Goal: Use online tool/utility: Use online tool/utility

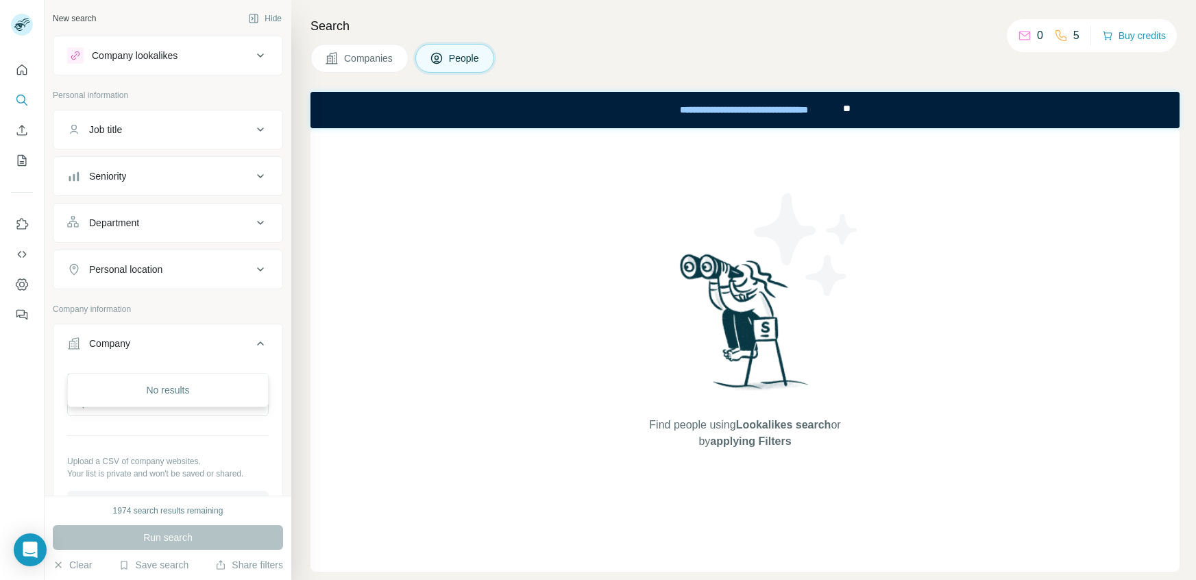
scroll to position [45, 0]
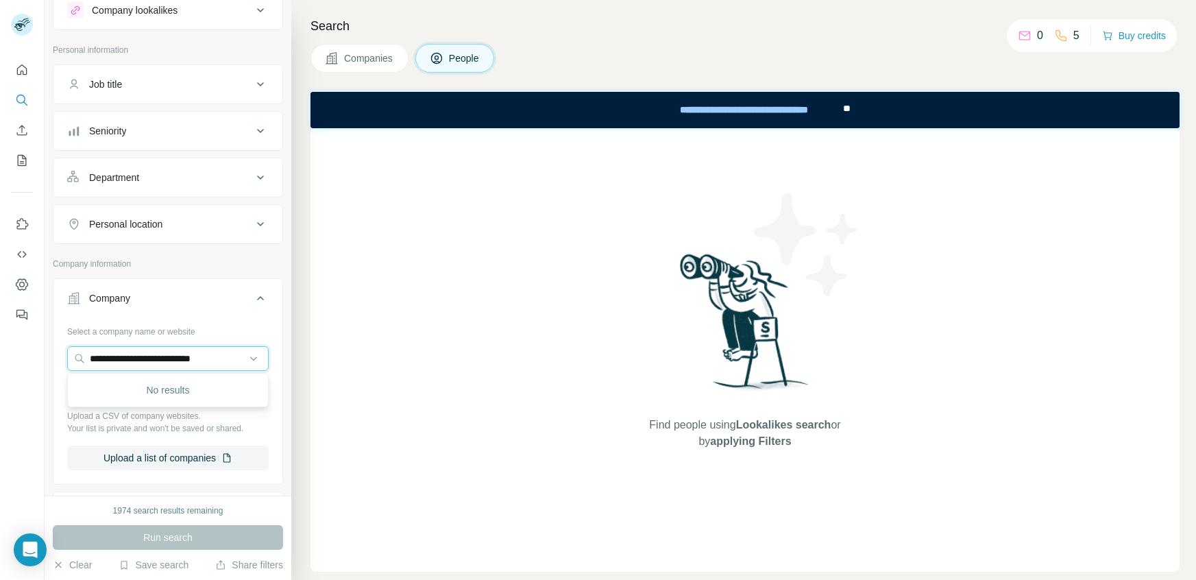
drag, startPoint x: 217, startPoint y: 358, endPoint x: 66, endPoint y: 347, distance: 151.9
click at [66, 347] on div "**********" at bounding box center [167, 400] width 229 height 161
paste input "text"
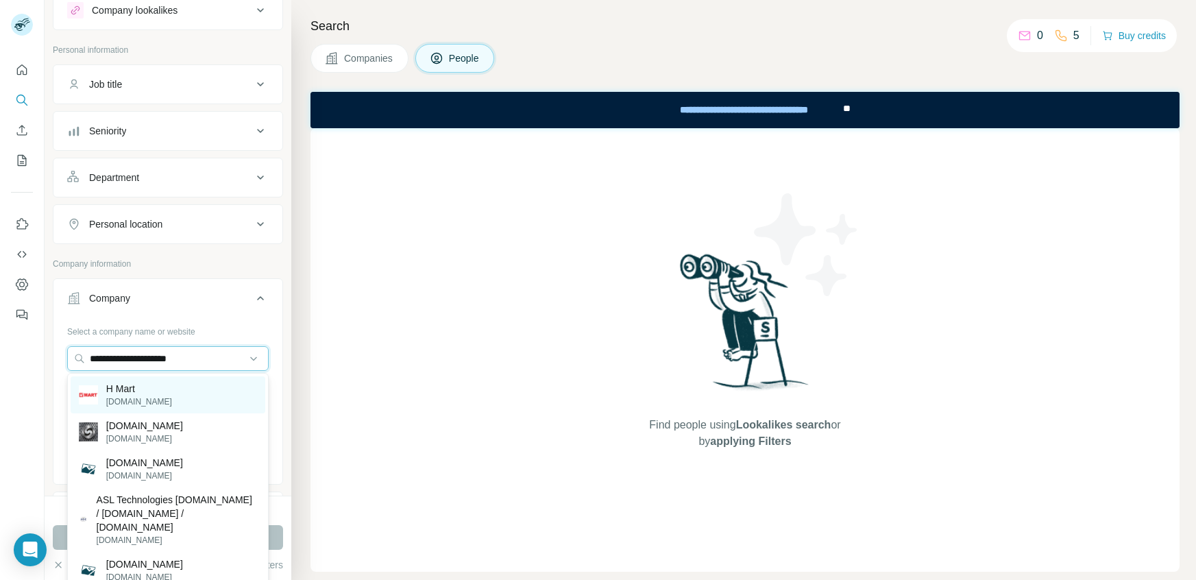
type input "**********"
click at [157, 390] on div "H Mart [DOMAIN_NAME]" at bounding box center [168, 394] width 195 height 37
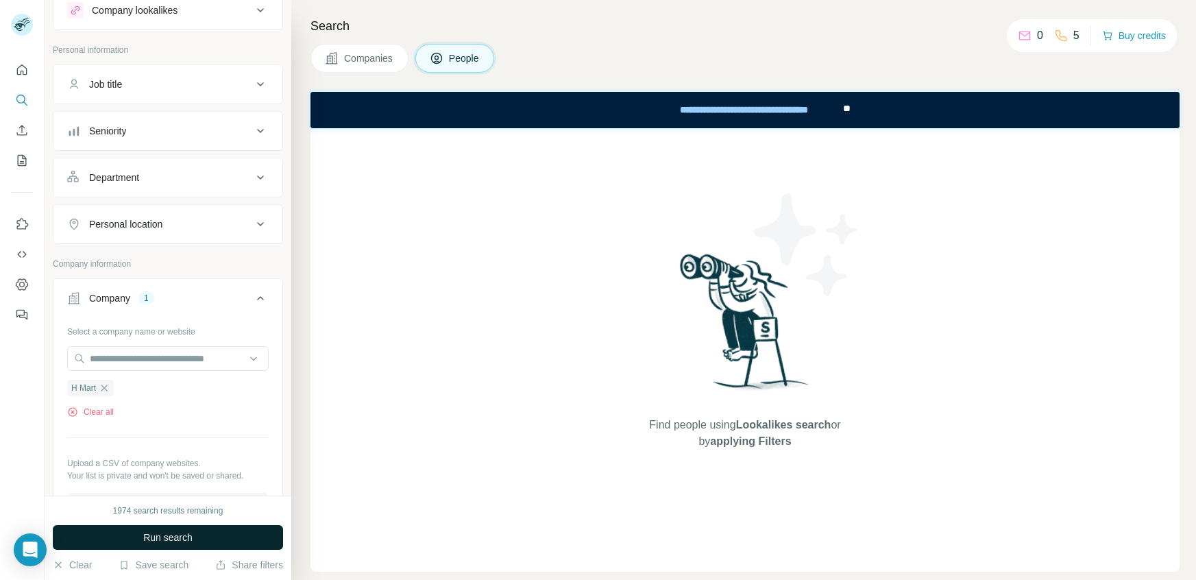
click at [156, 537] on span "Run search" at bounding box center [167, 537] width 49 height 14
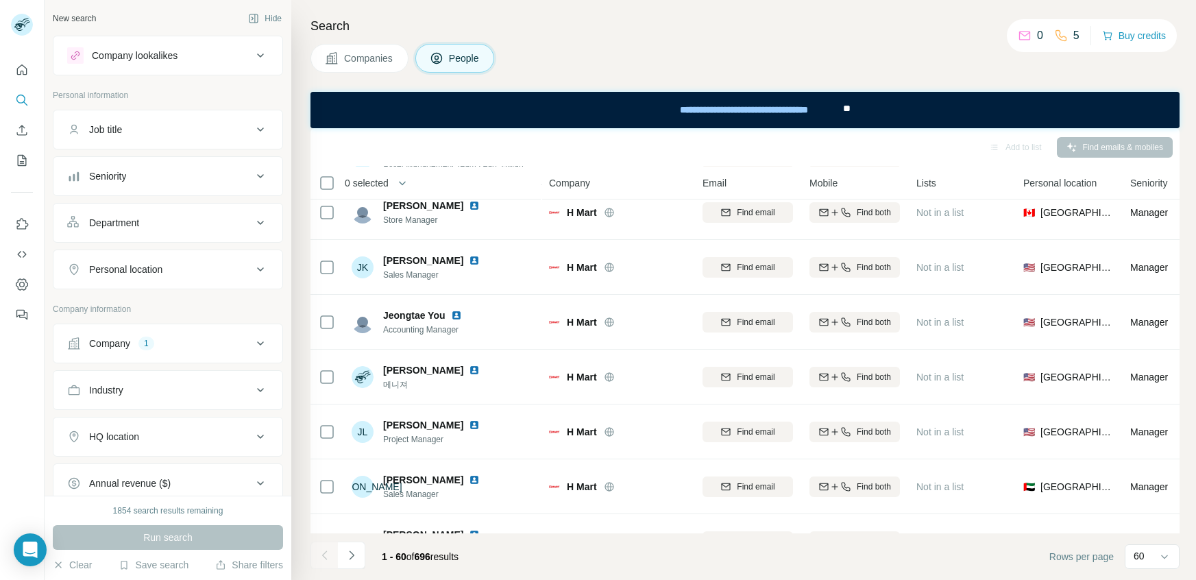
scroll to position [2955, 0]
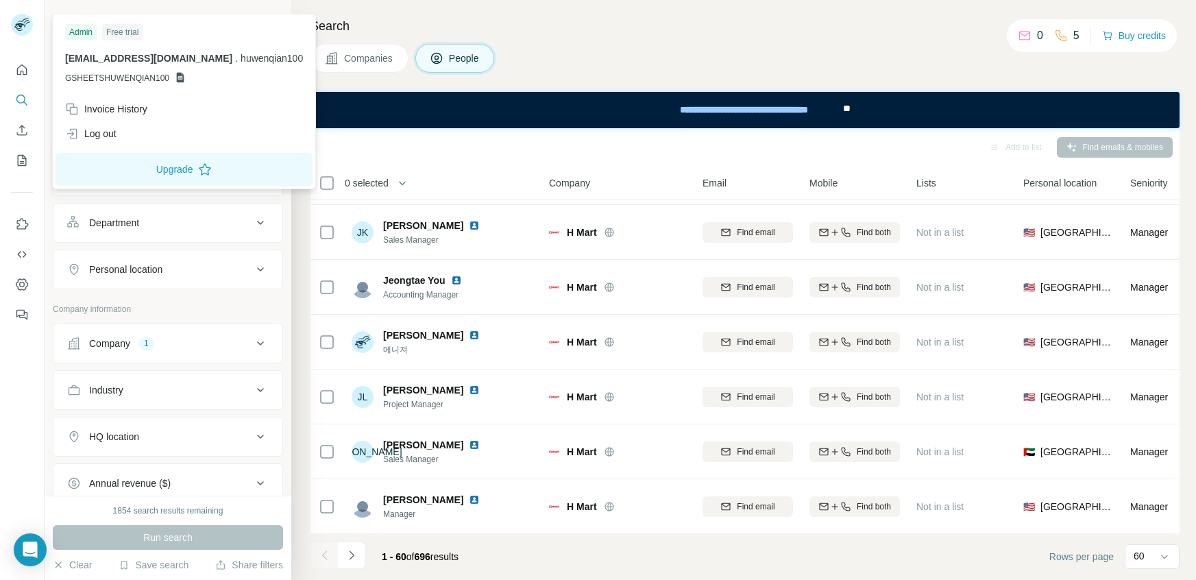
click at [19, 22] on g at bounding box center [22, 25] width 22 height 22
click at [120, 130] on div "Log out" at bounding box center [184, 133] width 254 height 25
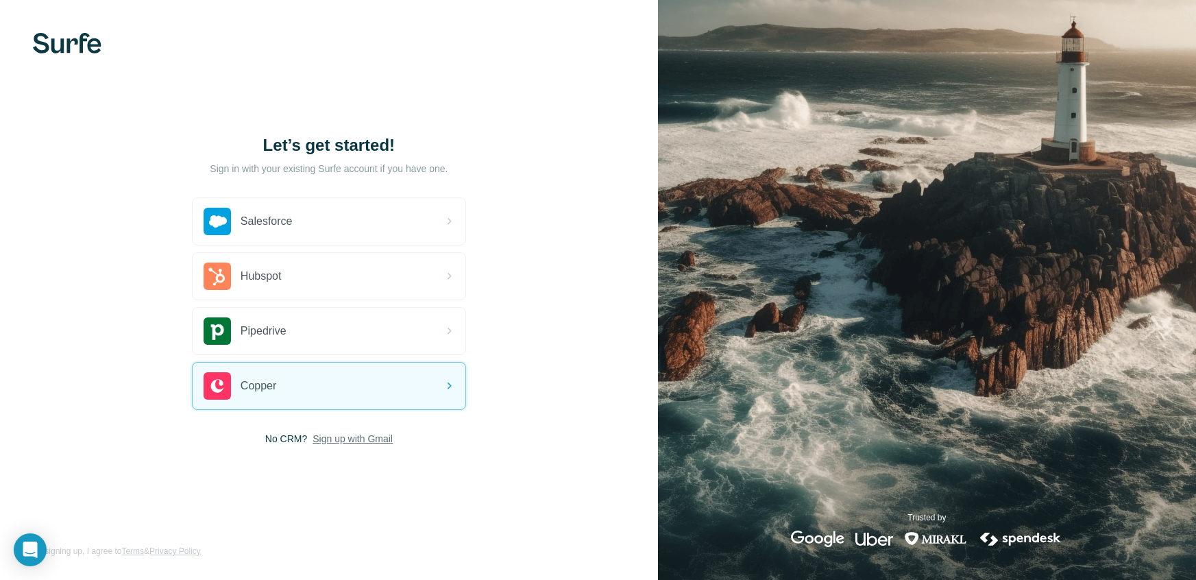
click at [372, 437] on span "Sign up with Gmail" at bounding box center [352, 439] width 80 height 14
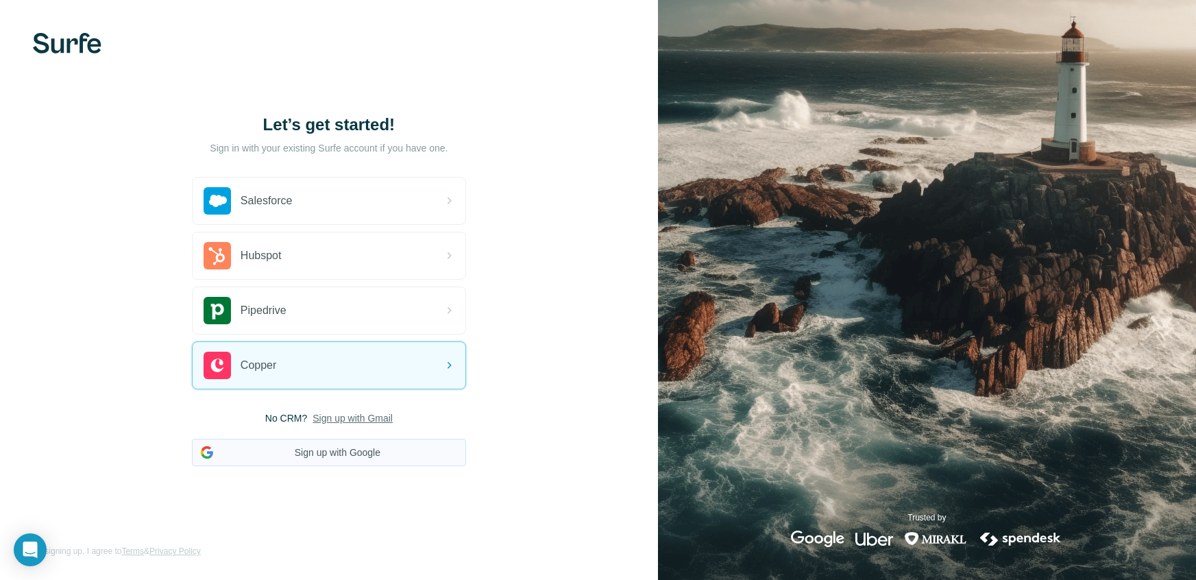
click at [312, 451] on button "Sign up with Google" at bounding box center [329, 452] width 274 height 27
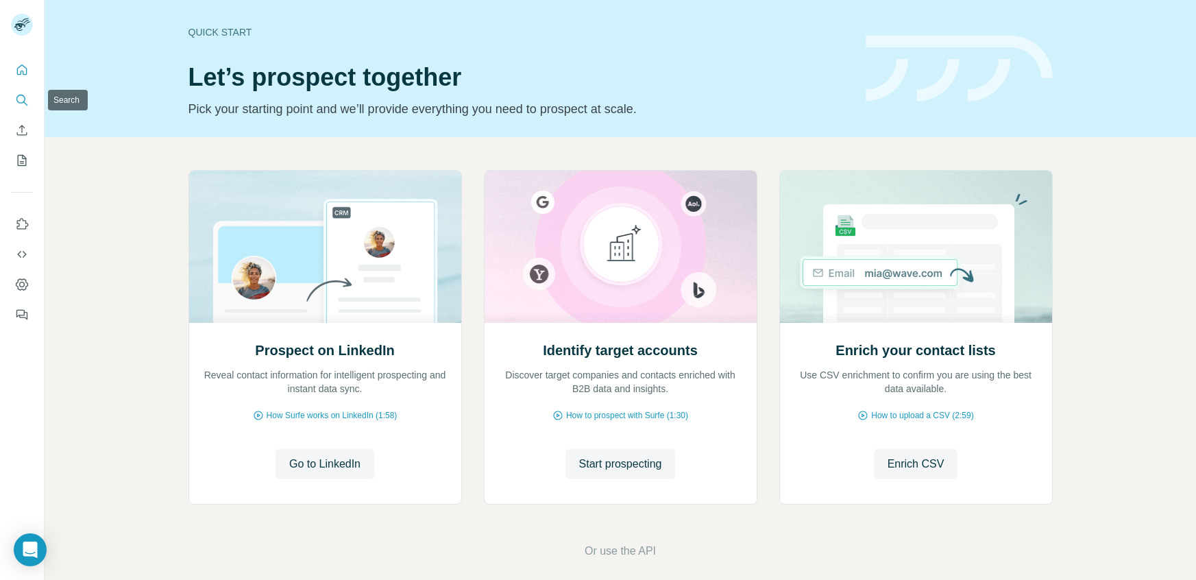
click at [14, 91] on button "Search" at bounding box center [22, 100] width 22 height 25
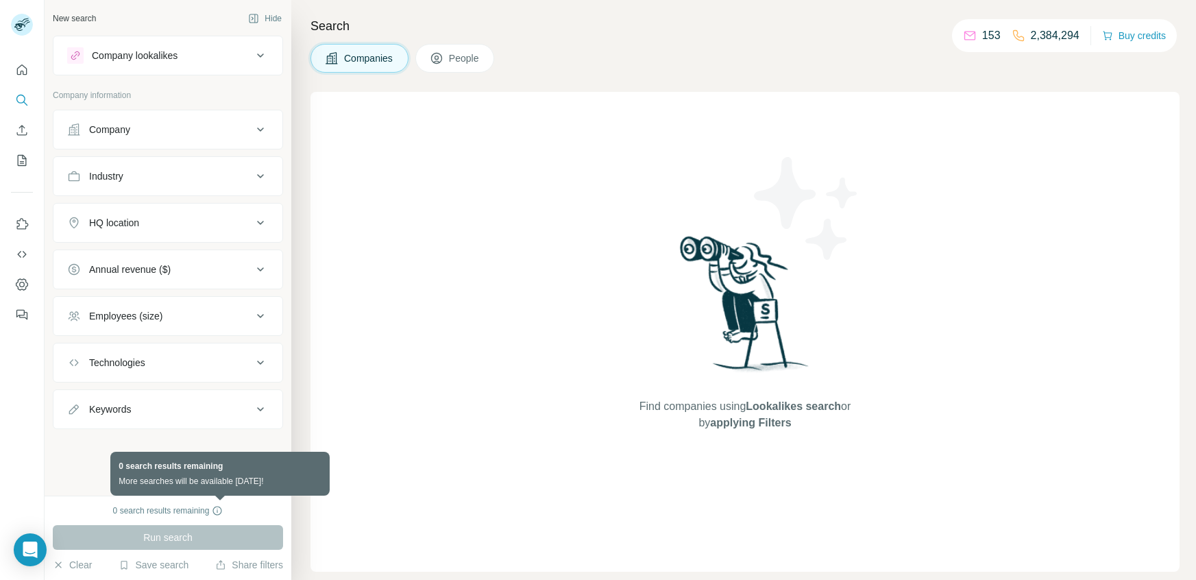
click at [219, 510] on icon at bounding box center [217, 510] width 11 height 11
